Goal: Navigation & Orientation: Understand site structure

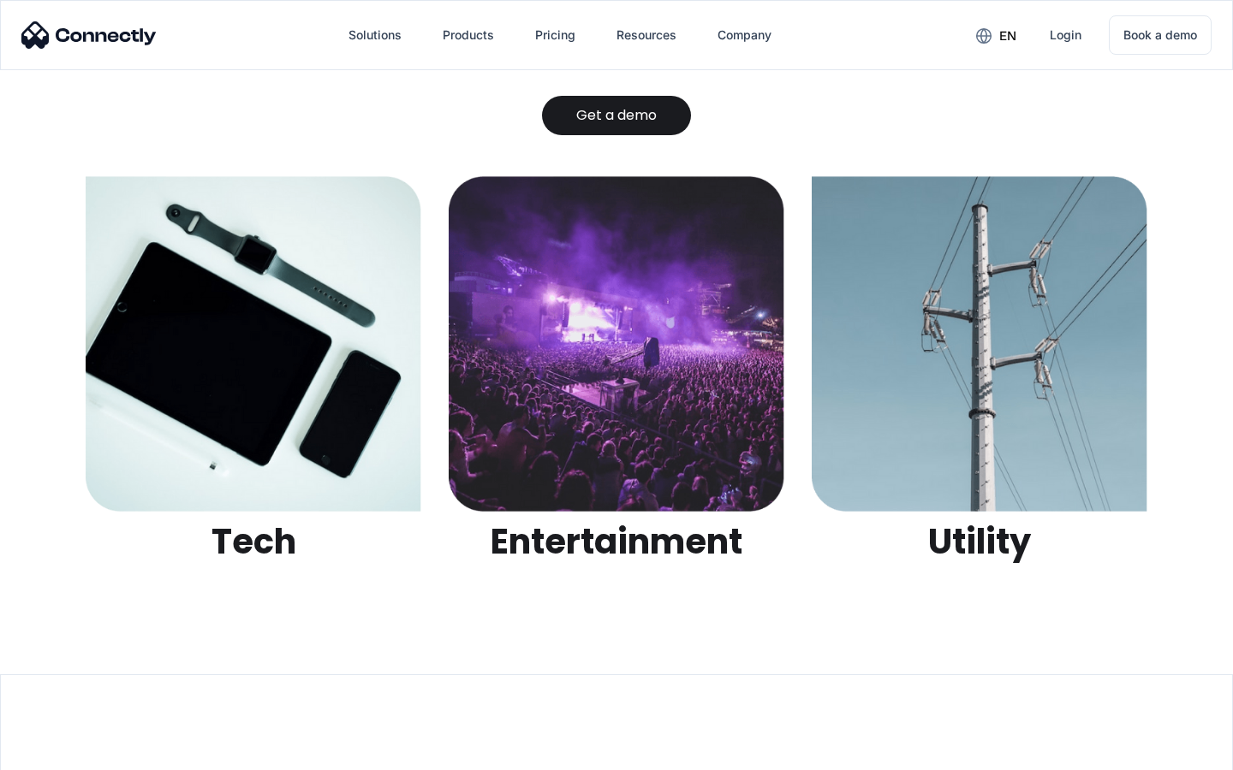
scroll to position [5400, 0]
